Goal: Task Accomplishment & Management: Use online tool/utility

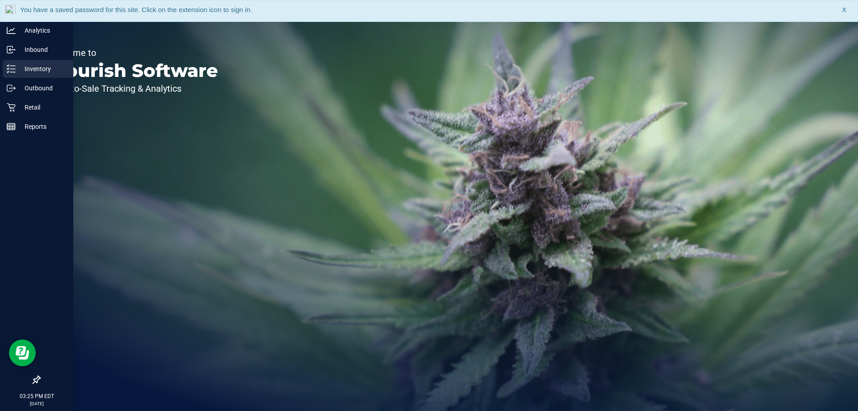
click at [15, 66] on line at bounding box center [12, 66] width 5 height 0
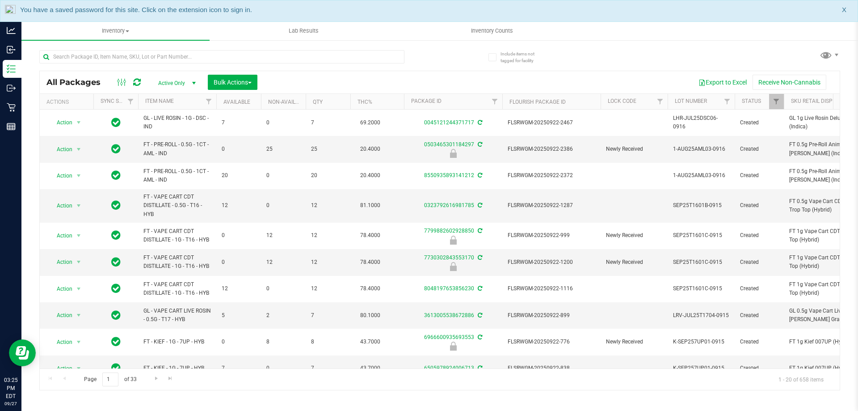
click at [845, 12] on span "X" at bounding box center [844, 10] width 4 height 10
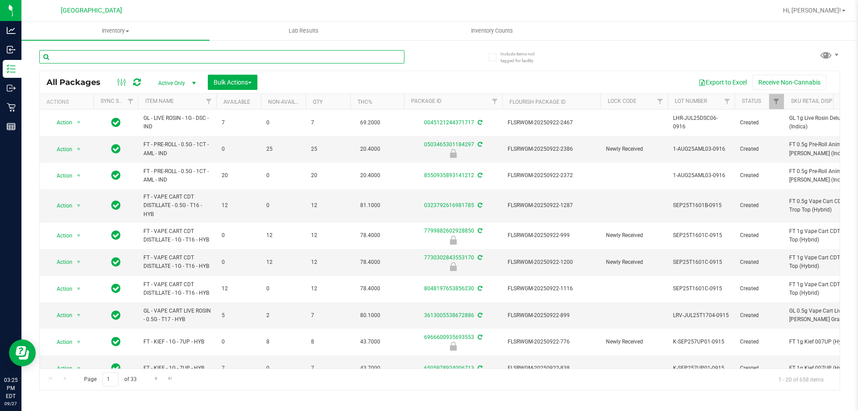
click at [240, 56] on input "text" at bounding box center [221, 56] width 365 height 13
type input "arr"
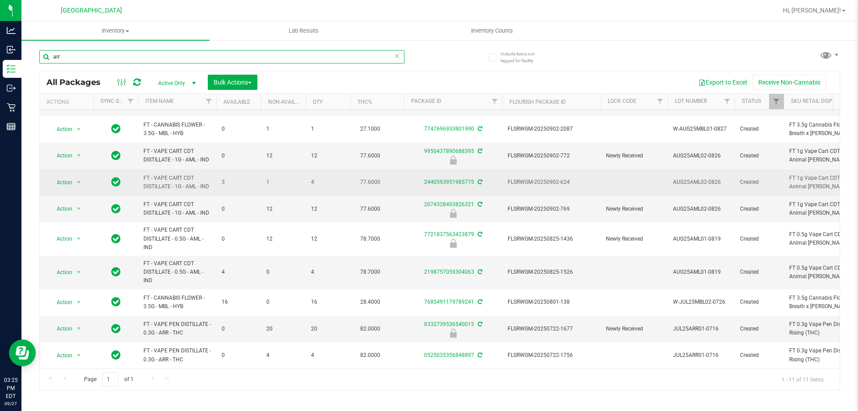
scroll to position [53, 0]
